Goal: Download file/media

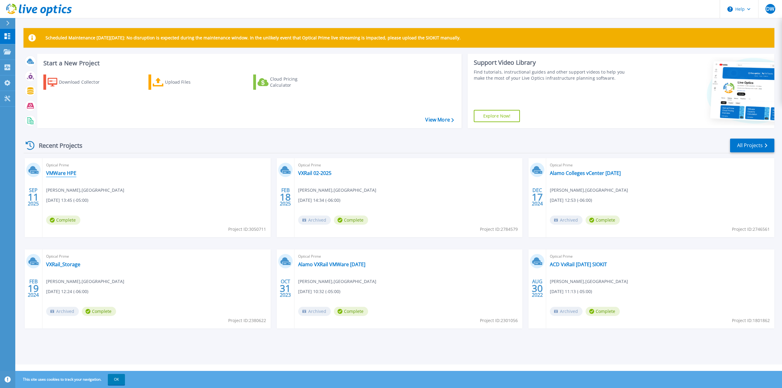
click at [63, 172] on link "VMWare HPE" at bounding box center [61, 173] width 30 height 6
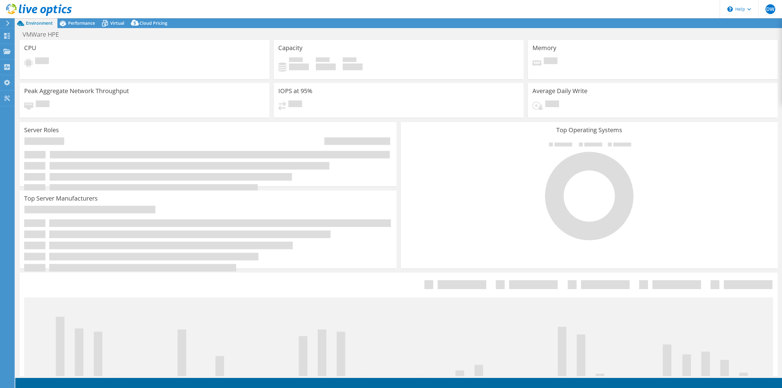
select select "USD"
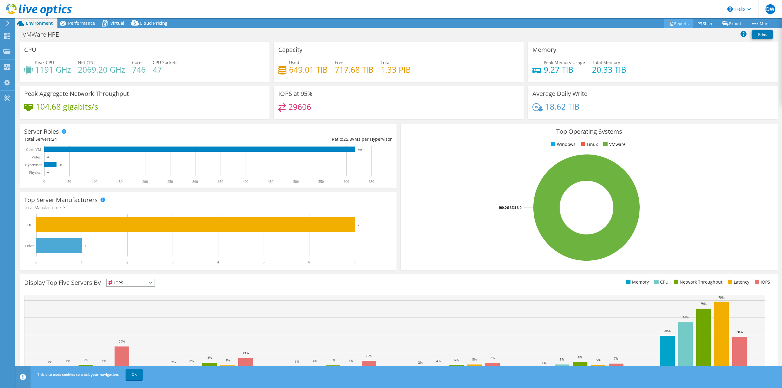
click at [679, 23] on link "Reports" at bounding box center [678, 23] width 29 height 9
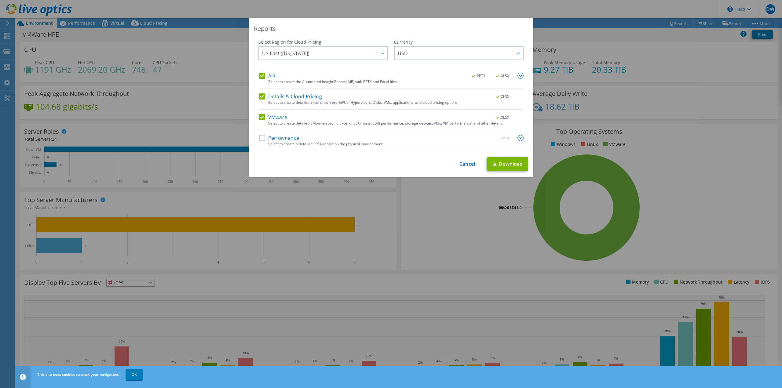
click at [519, 75] on img at bounding box center [520, 76] width 6 height 6
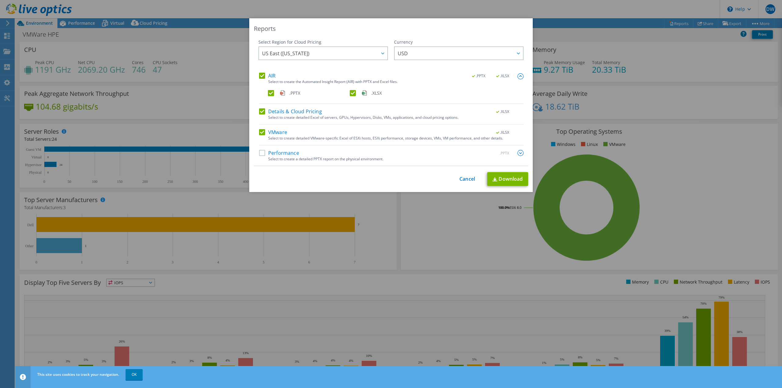
click at [260, 152] on label "Performance" at bounding box center [279, 153] width 40 height 6
click at [0, 0] on input "Performance" at bounding box center [0, 0] width 0 height 0
click at [503, 180] on link "Download" at bounding box center [507, 179] width 41 height 14
